Goal: Transaction & Acquisition: Purchase product/service

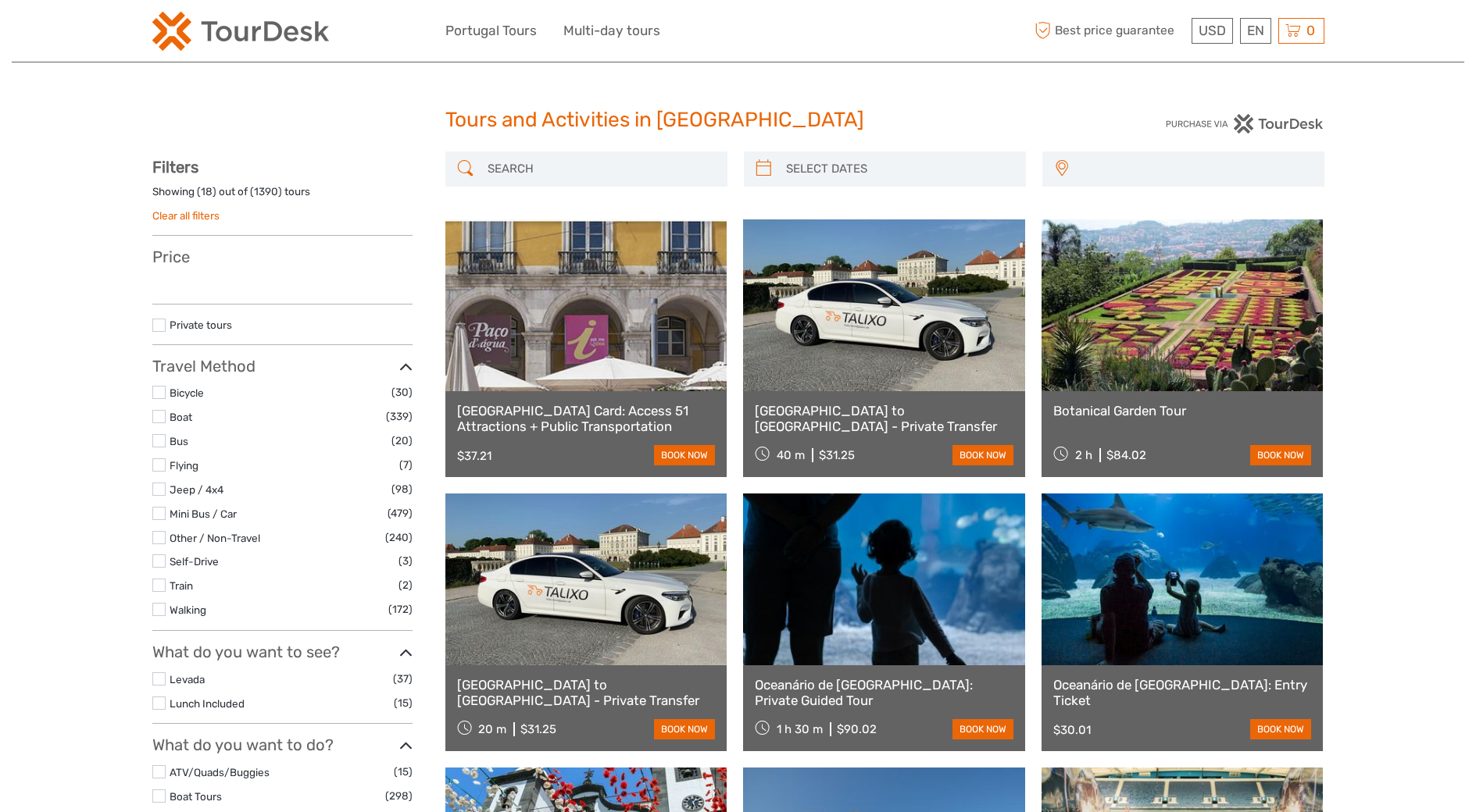
select select
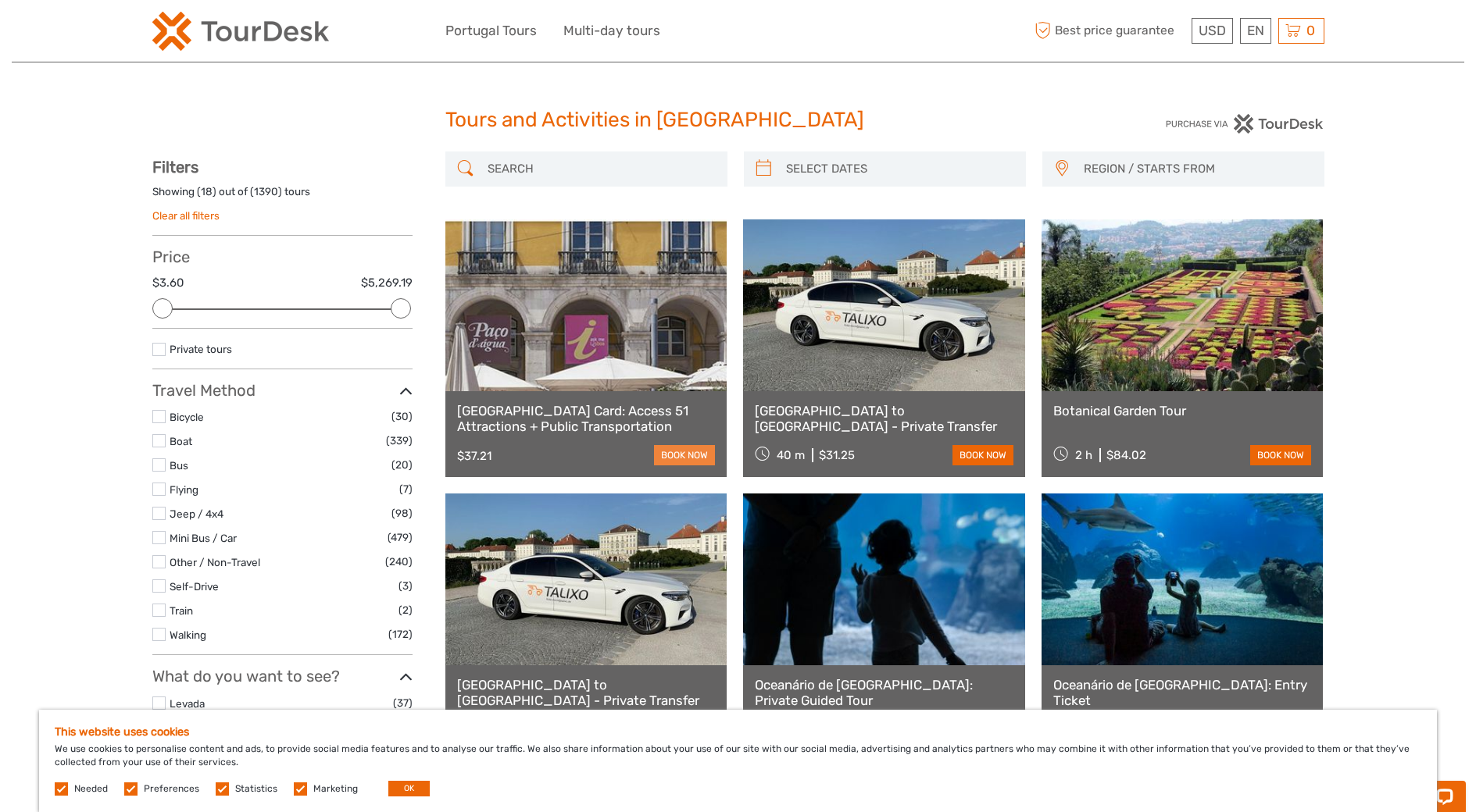
click at [681, 449] on link "book now" at bounding box center [685, 455] width 61 height 21
